Goal: Information Seeking & Learning: Find contact information

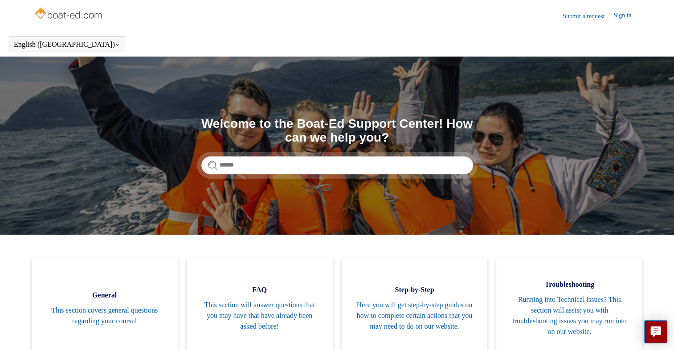
scroll to position [45, 0]
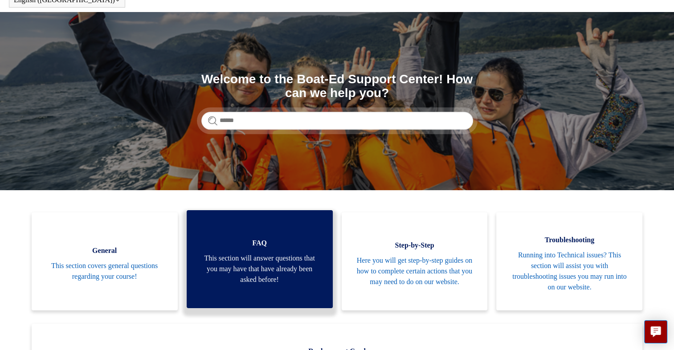
click at [277, 240] on span "FAQ" at bounding box center [259, 243] width 119 height 11
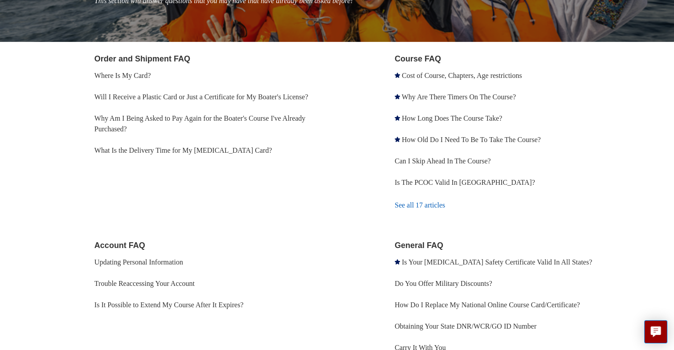
scroll to position [142, 0]
click at [441, 139] on link "How Old Do I Need To Be To Take The Course?" at bounding box center [471, 140] width 139 height 8
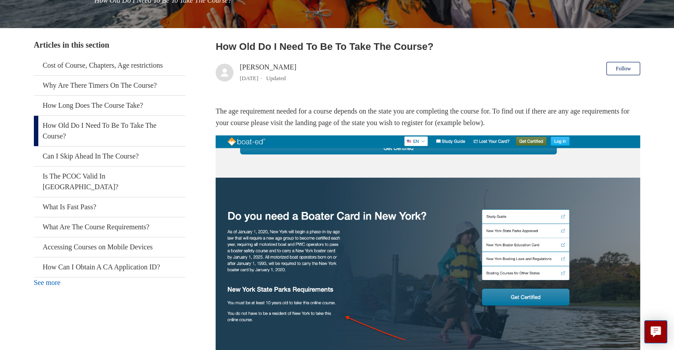
scroll to position [89, 0]
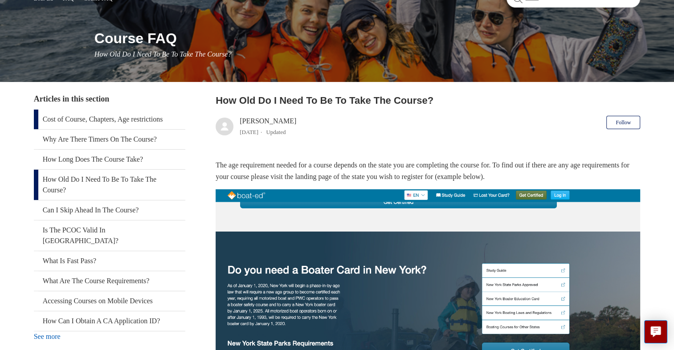
click at [104, 123] on link "Cost of Course, Chapters, Age restrictions" at bounding box center [110, 120] width 152 height 20
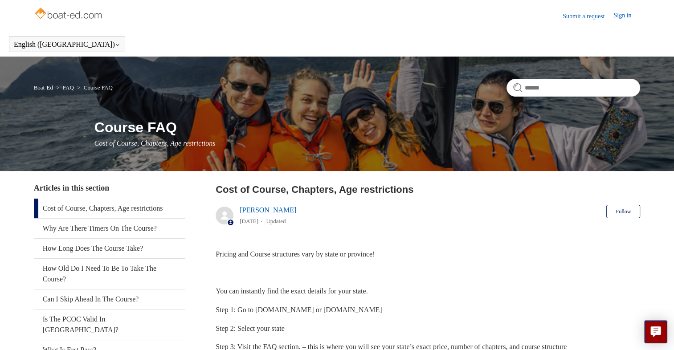
click at [78, 20] on img at bounding box center [69, 14] width 71 height 18
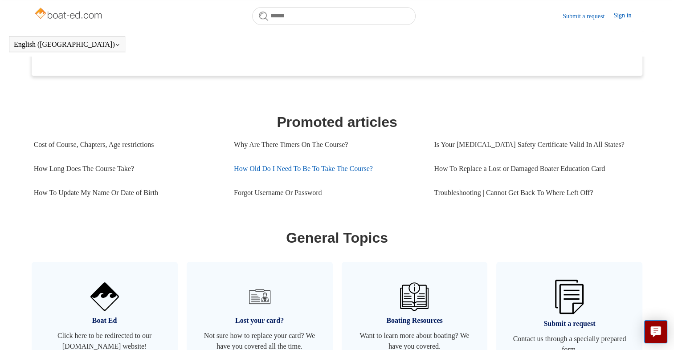
scroll to position [348, 0]
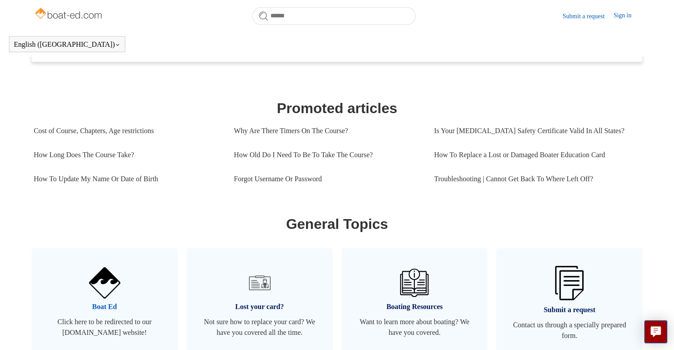
click at [117, 284] on img at bounding box center [104, 282] width 31 height 31
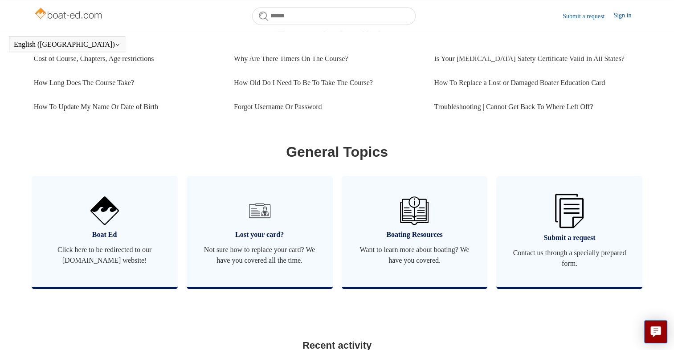
scroll to position [421, 0]
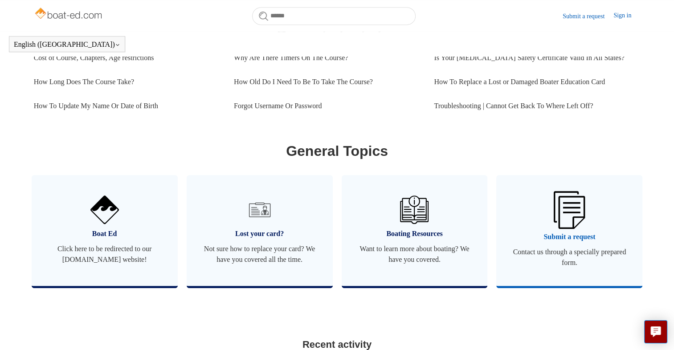
click at [556, 248] on span "Contact us through a specially prepared form." at bounding box center [569, 257] width 119 height 21
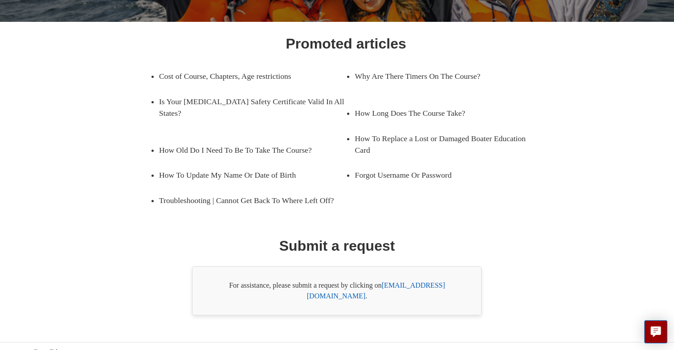
scroll to position [118, 0]
click at [399, 281] on link "[EMAIL_ADDRESS][DOMAIN_NAME]" at bounding box center [376, 290] width 138 height 18
click at [548, 219] on div "Promoted articles Cost of Course, Chapters, Age restrictions Why Are There Time…" at bounding box center [337, 174] width 546 height 283
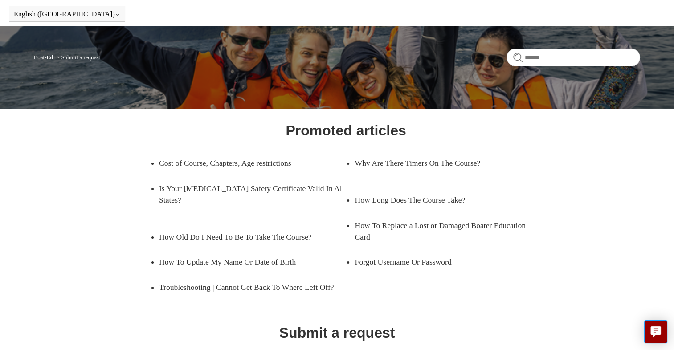
scroll to position [0, 0]
